Goal: Task Accomplishment & Management: Manage account settings

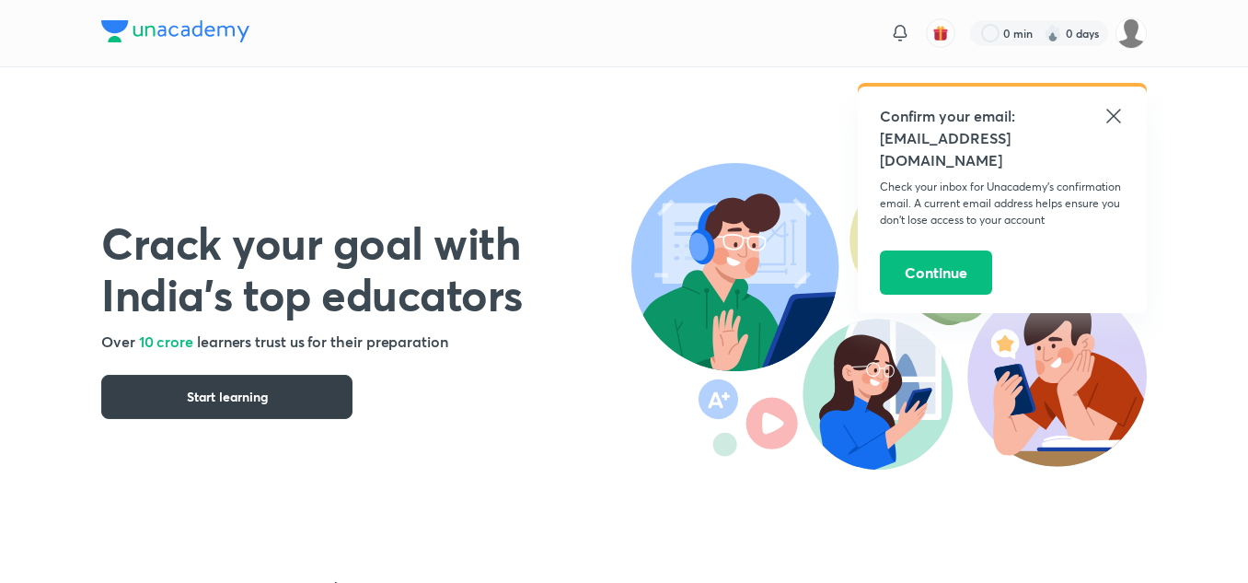
click at [319, 395] on button "Start learning" at bounding box center [226, 397] width 251 height 44
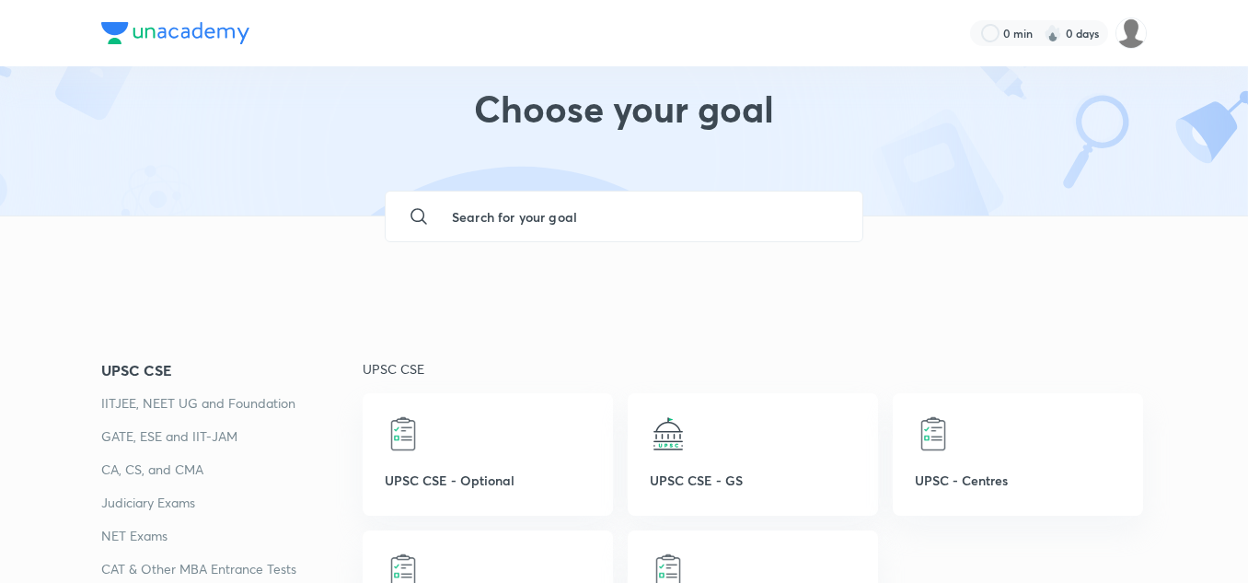
scroll to position [37, 0]
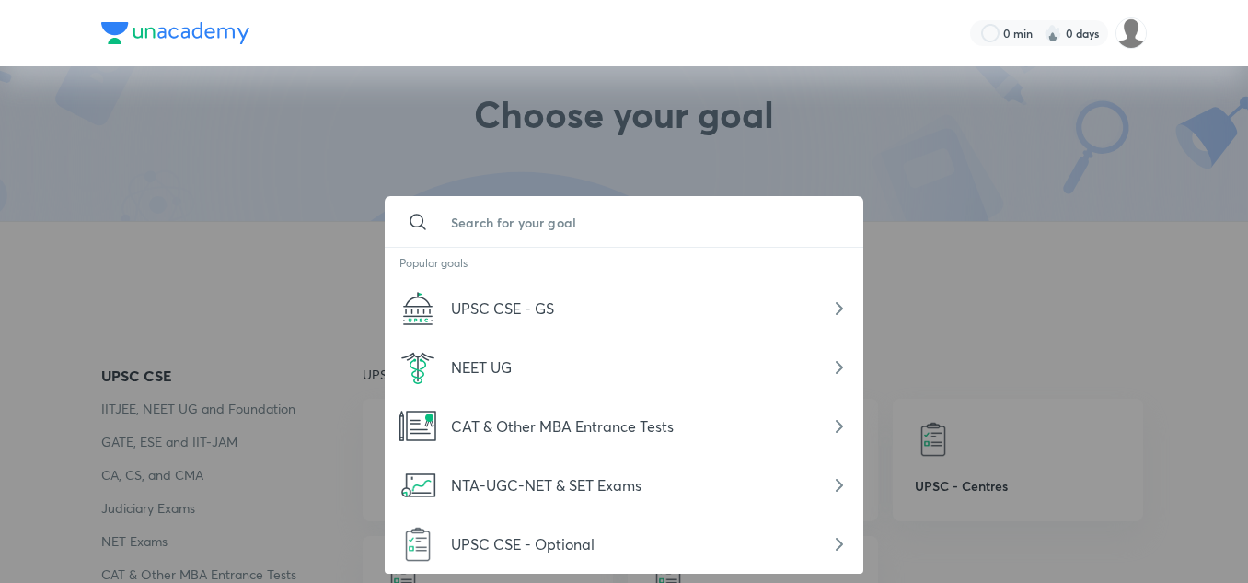
click at [732, 221] on input "text" at bounding box center [642, 222] width 412 height 50
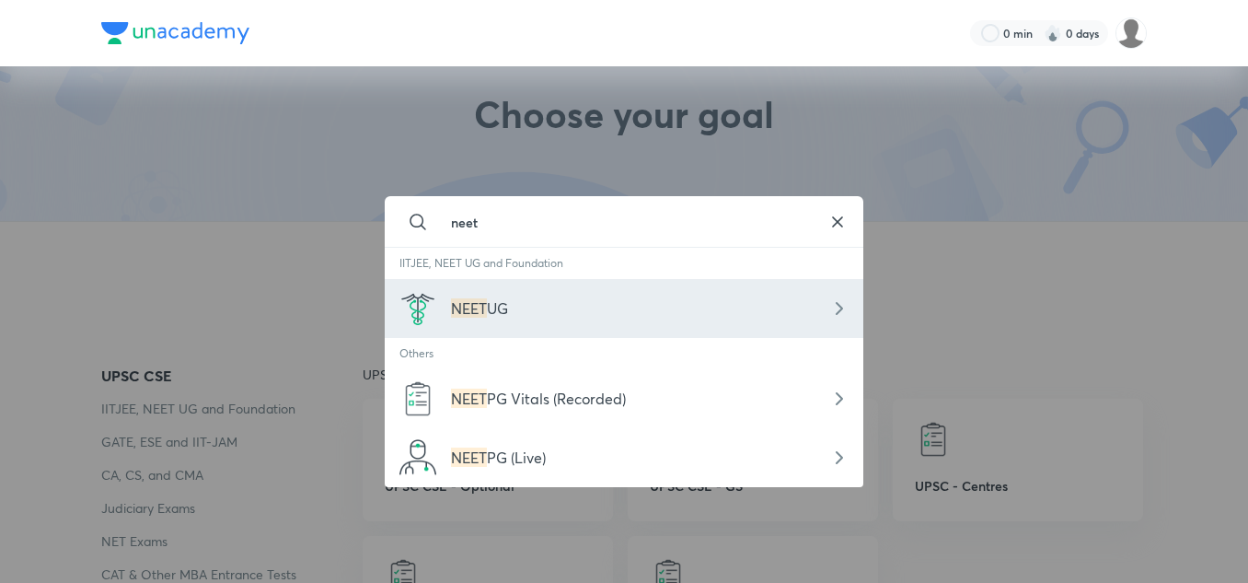
click at [619, 294] on div "NEET UG" at bounding box center [624, 308] width 479 height 59
type input "NEET UG"
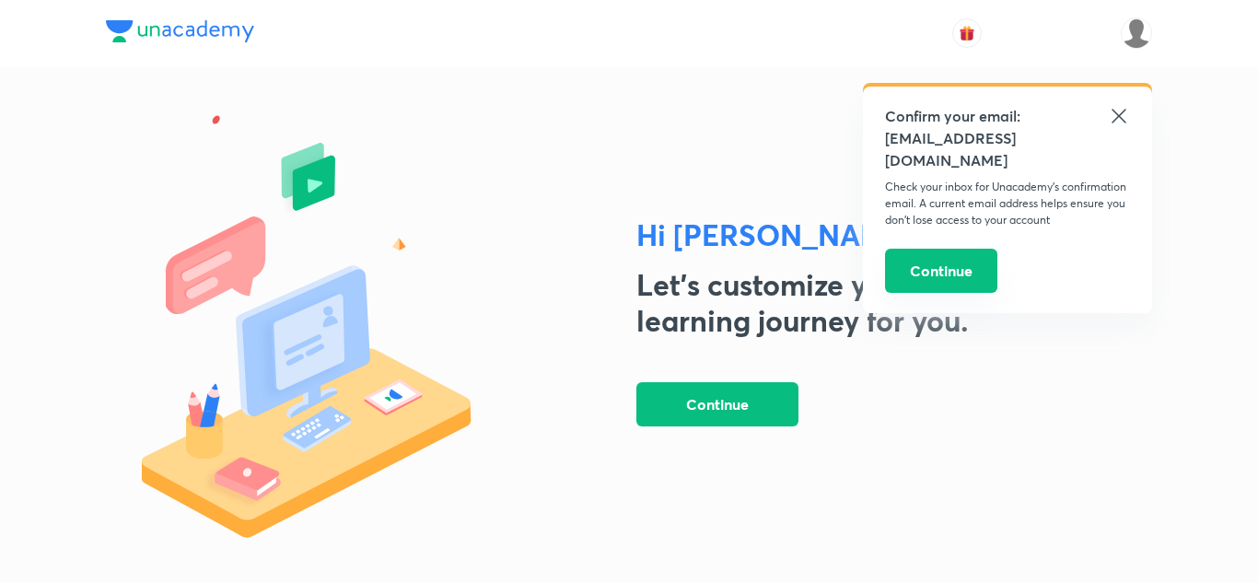
click at [942, 250] on button "Continue" at bounding box center [941, 271] width 112 height 44
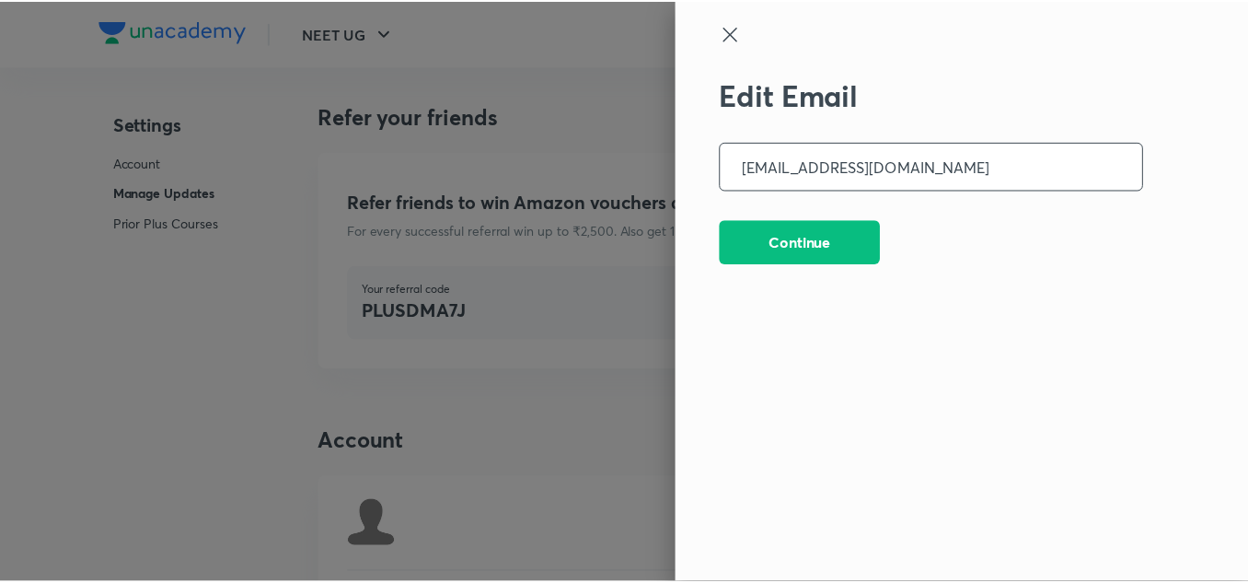
scroll to position [4618, 0]
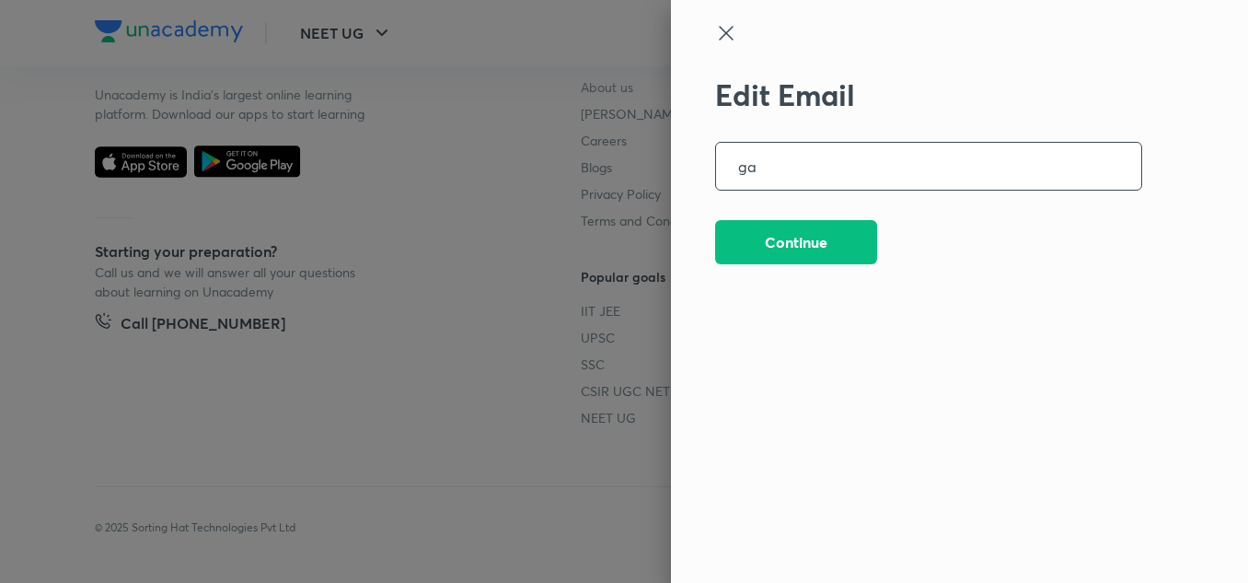
type input "g"
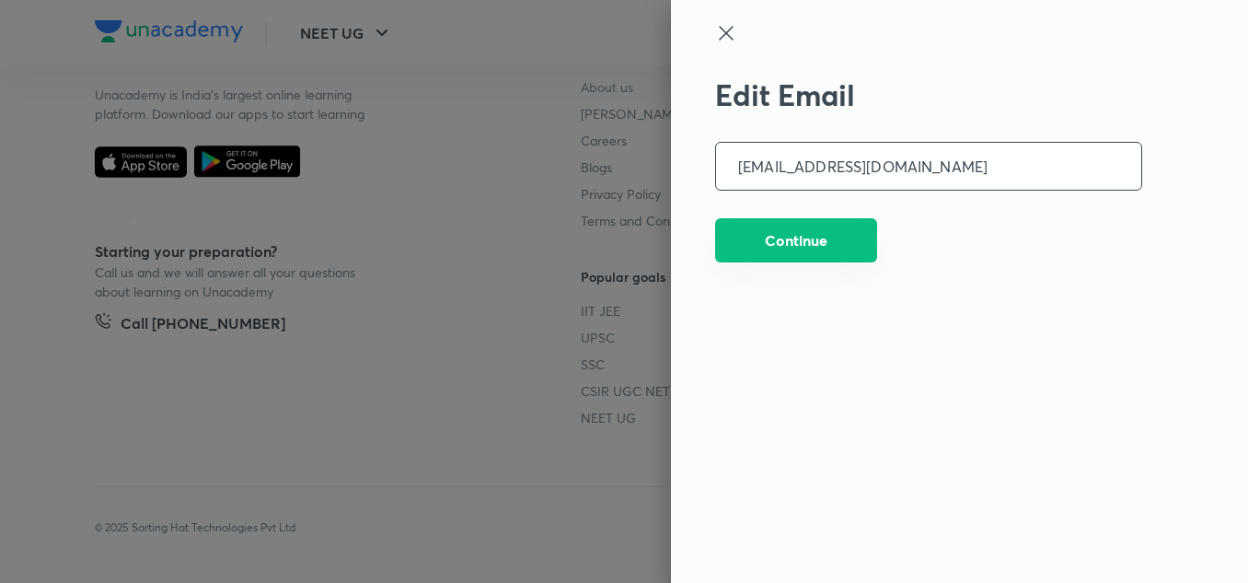
type input "[EMAIL_ADDRESS][DOMAIN_NAME]"
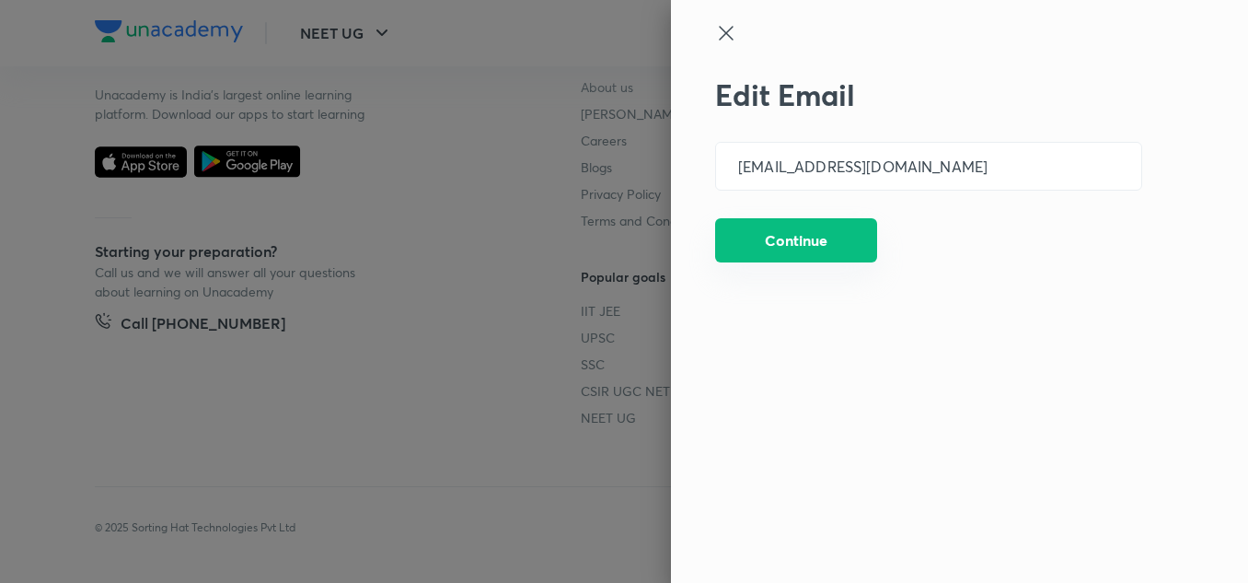
click at [823, 251] on button "Continue" at bounding box center [796, 240] width 162 height 44
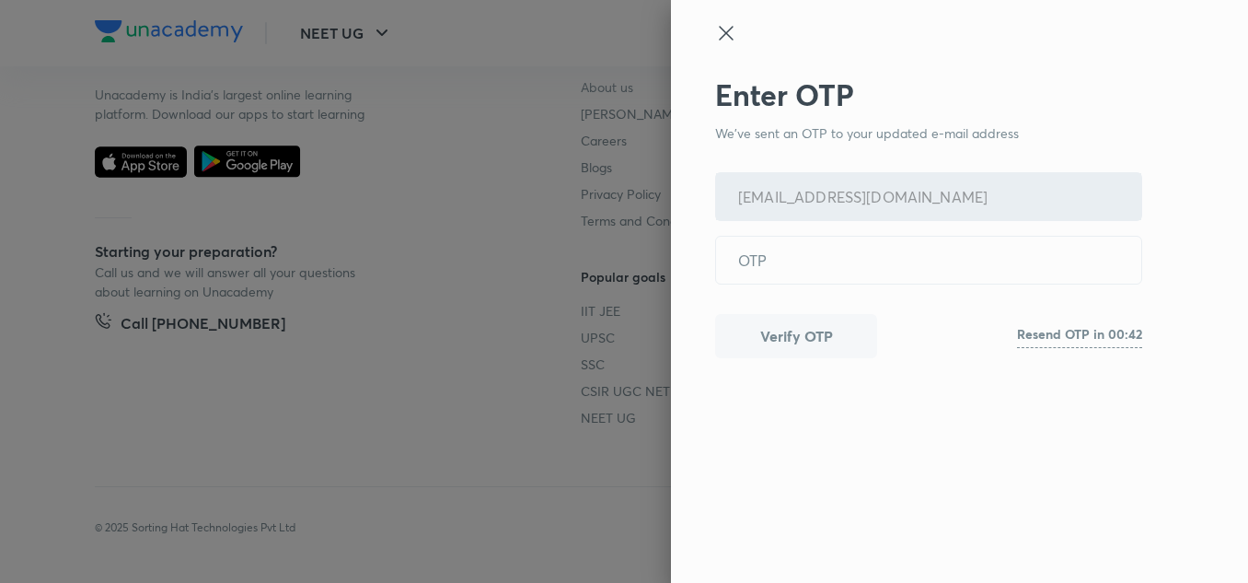
click at [729, 37] on icon at bounding box center [726, 33] width 14 height 14
